Goal: Find specific page/section: Find specific page/section

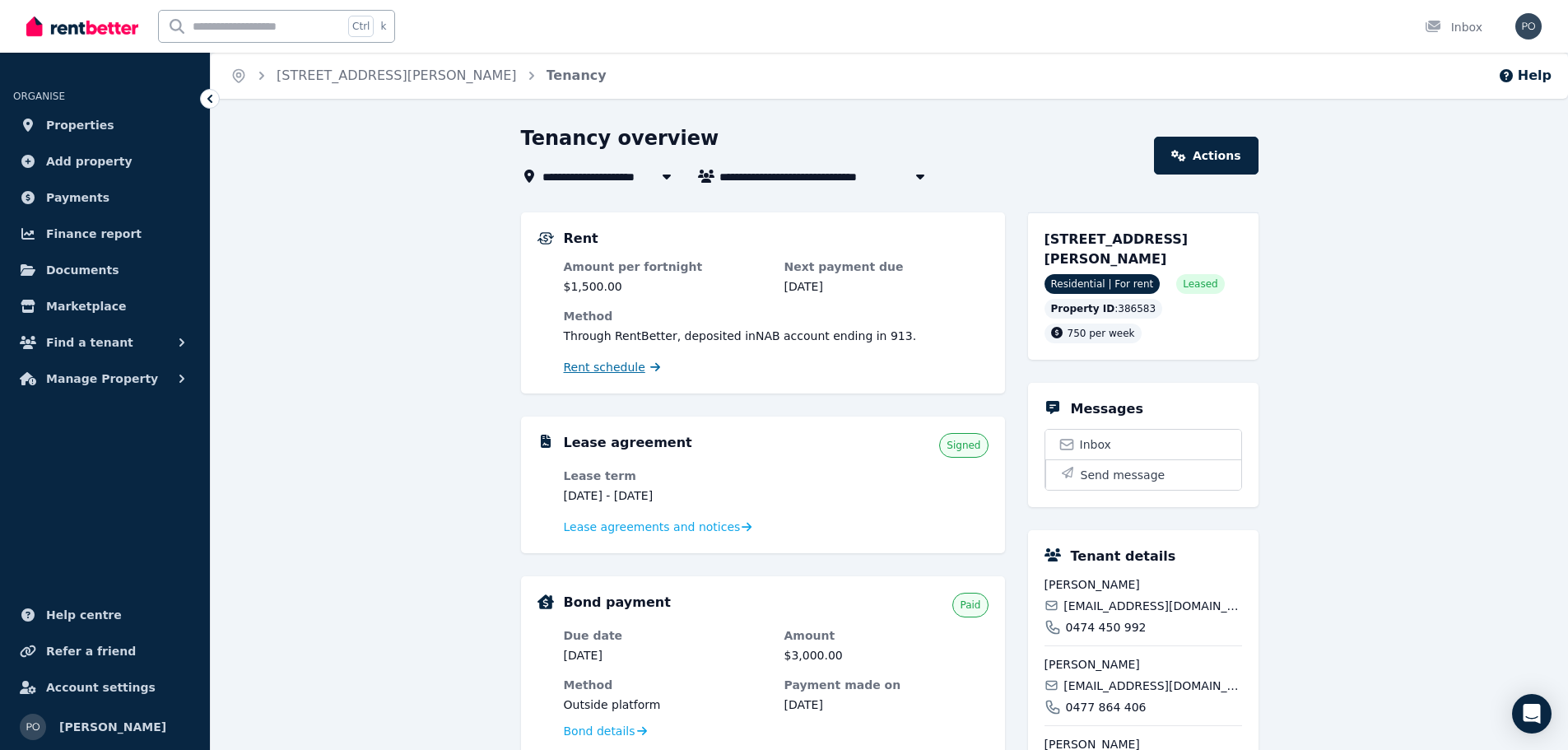
click at [612, 366] on span "Rent schedule" at bounding box center [605, 366] width 82 height 16
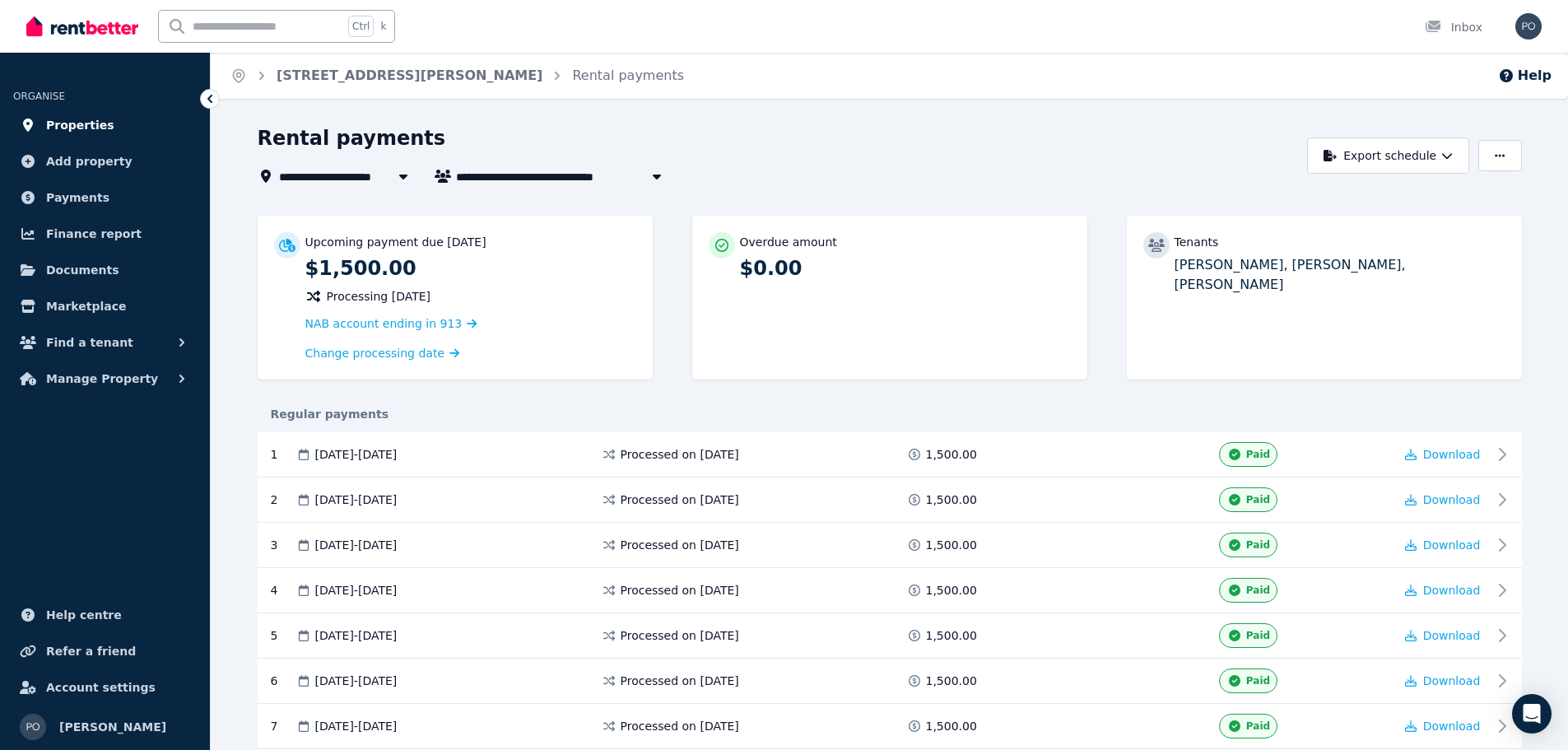
click at [88, 122] on span "Properties" at bounding box center [80, 125] width 69 height 20
